Goal: Use online tool/utility: Utilize a website feature to perform a specific function

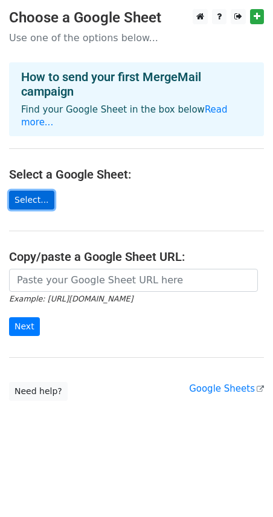
click at [26, 191] on link "Select..." at bounding box center [31, 200] width 45 height 19
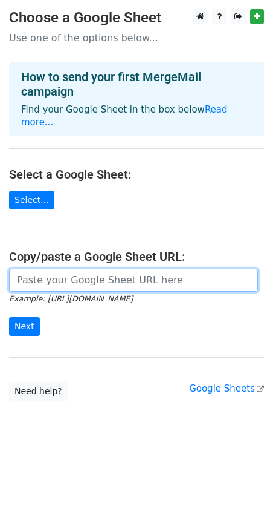
click at [33, 269] on input "url" at bounding box center [133, 280] width 249 height 23
paste input "https://docs.google.com/spreadsheets/d/1zP751Xwdhy6Qv8gW6tvygm48nxq8mrv3/edit?g…"
type input "https://docs.google.com/spreadsheets/d/1zP751Xwdhy6Qv8gW6tvygm48nxq8mrv3/edit?g…"
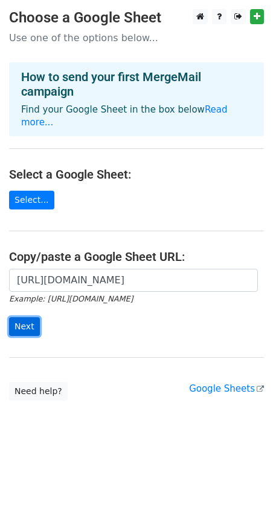
click at [21, 317] on input "Next" at bounding box center [24, 326] width 31 height 19
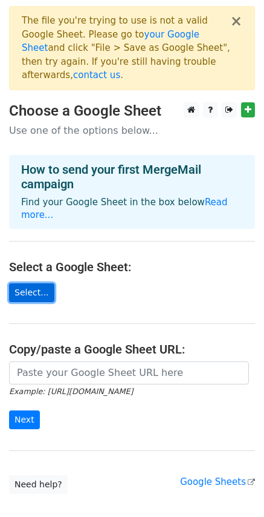
click at [25, 283] on link "Select..." at bounding box center [31, 292] width 45 height 19
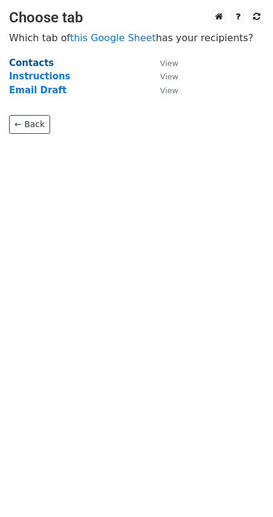
click at [40, 62] on strong "Contacts" at bounding box center [31, 62] width 45 height 11
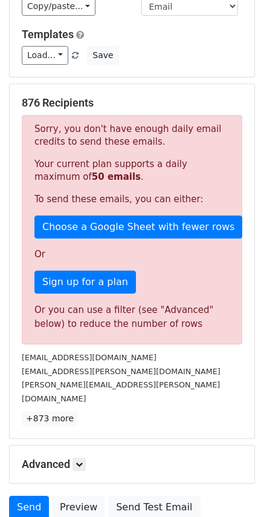
scroll to position [181, 0]
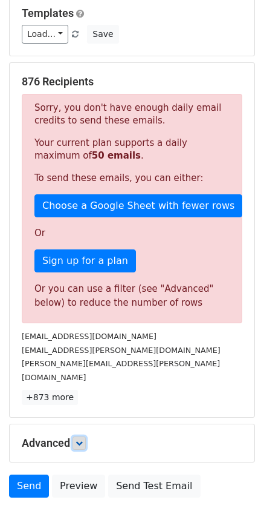
click at [82, 439] on icon at bounding box center [79, 442] width 7 height 7
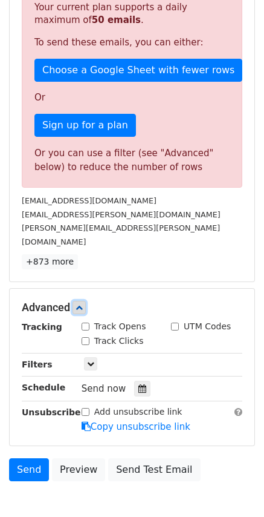
scroll to position [356, 0]
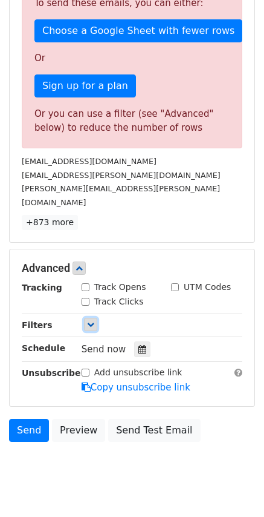
click at [93, 321] on icon at bounding box center [90, 324] width 7 height 7
